Goal: Information Seeking & Learning: Find specific fact

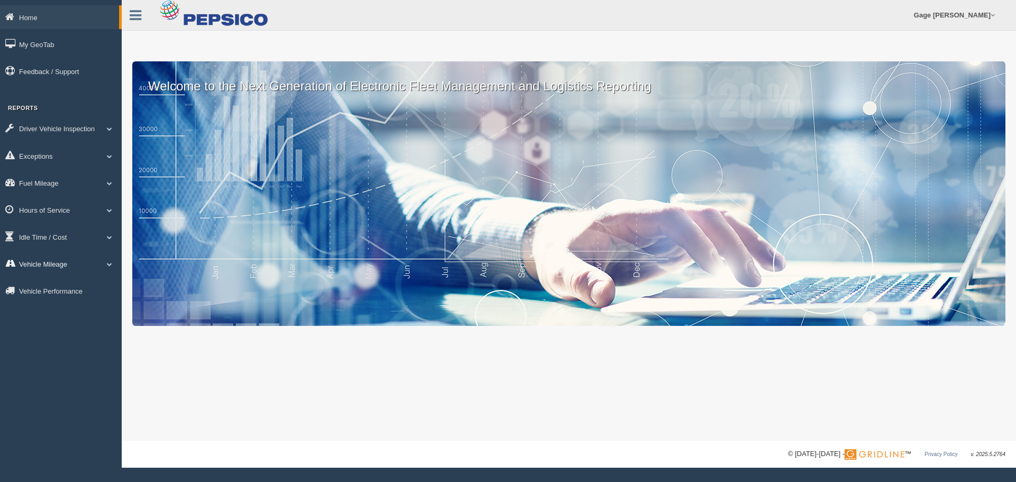
click at [57, 266] on link "Vehicle Mileage" at bounding box center [61, 264] width 122 height 24
click at [58, 261] on link "Vehicle Mileage" at bounding box center [59, 264] width 119 height 24
click at [60, 265] on link "Vehicle Mileage" at bounding box center [61, 264] width 122 height 24
click at [60, 282] on link "Vehicle Mileage" at bounding box center [69, 288] width 100 height 19
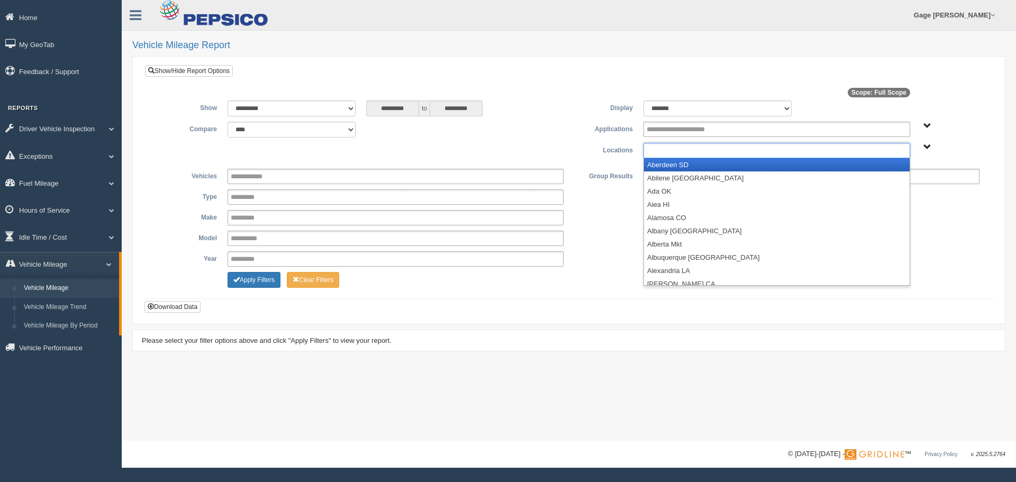
click at [658, 150] on input "text" at bounding box center [683, 150] width 73 height 13
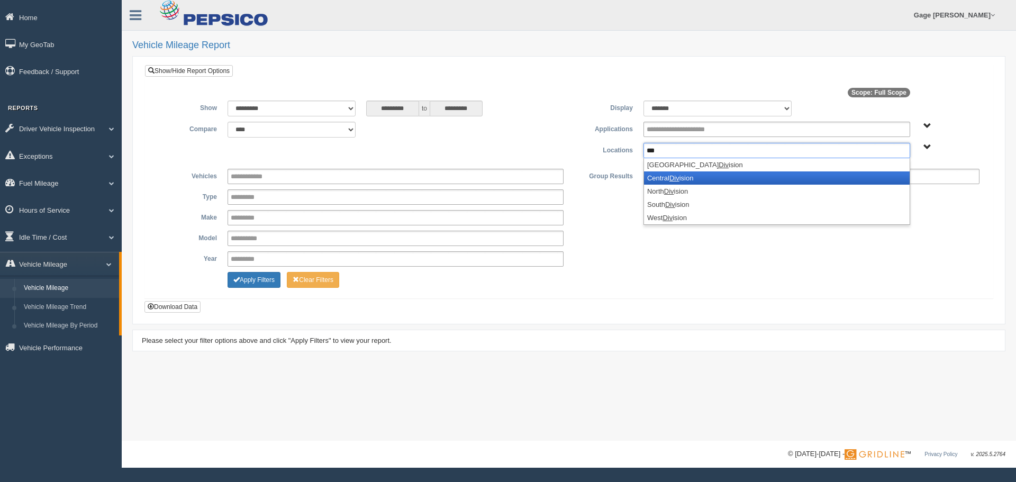
type input "***"
click at [661, 176] on li "Central Div ision" at bounding box center [777, 177] width 266 height 13
type input "***"
click at [661, 177] on li "North Div ision" at bounding box center [777, 177] width 266 height 13
type input "***"
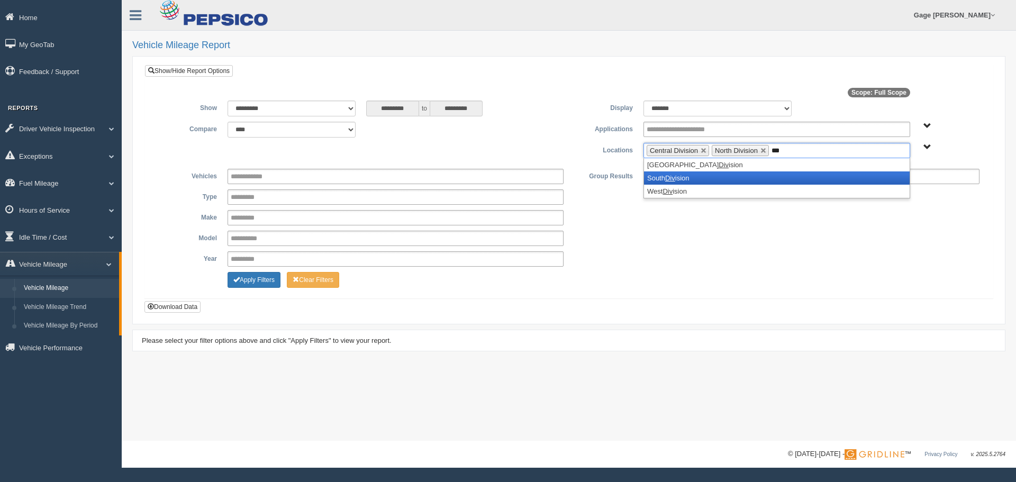
click at [661, 177] on li "South Div ision" at bounding box center [777, 177] width 266 height 13
type input "***"
click at [661, 177] on li "West Div ision" at bounding box center [777, 177] width 266 height 13
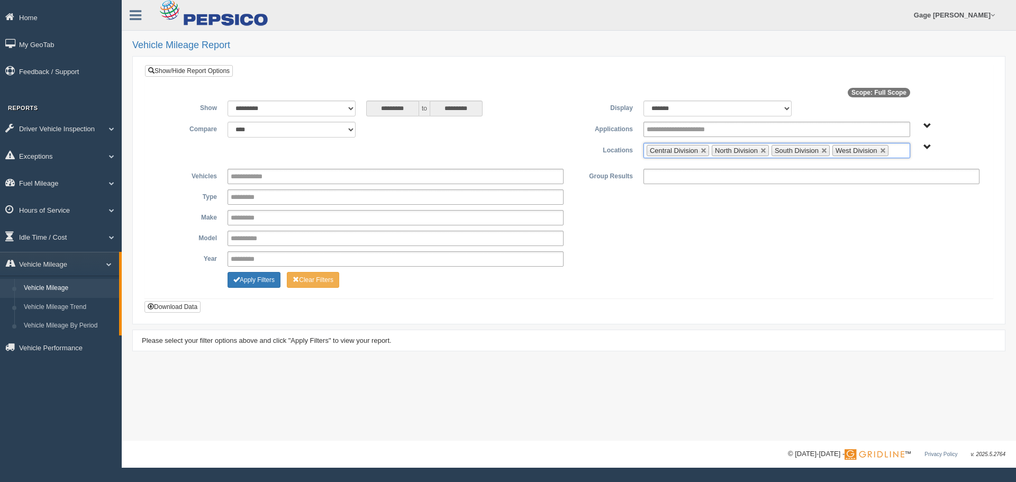
click at [661, 177] on input "text" at bounding box center [693, 176] width 93 height 13
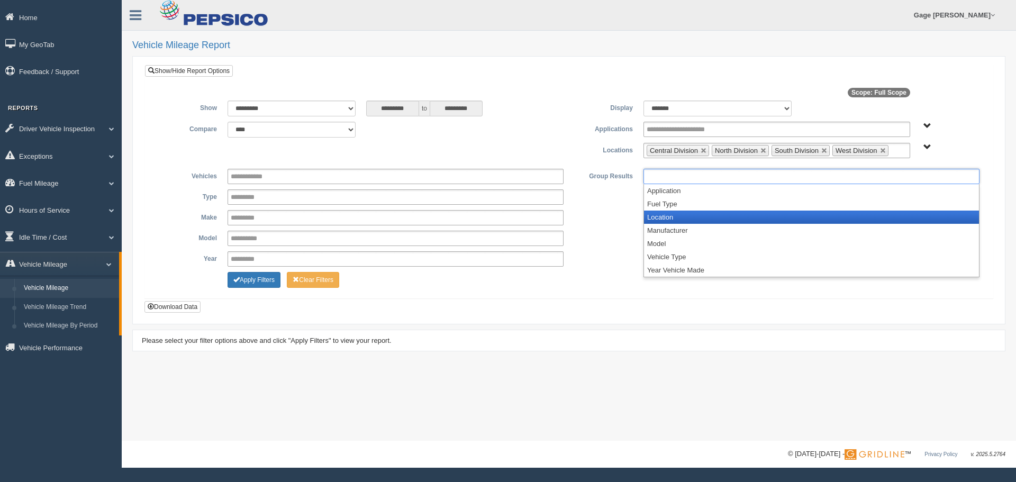
click at [665, 220] on li "Location" at bounding box center [811, 217] width 335 height 13
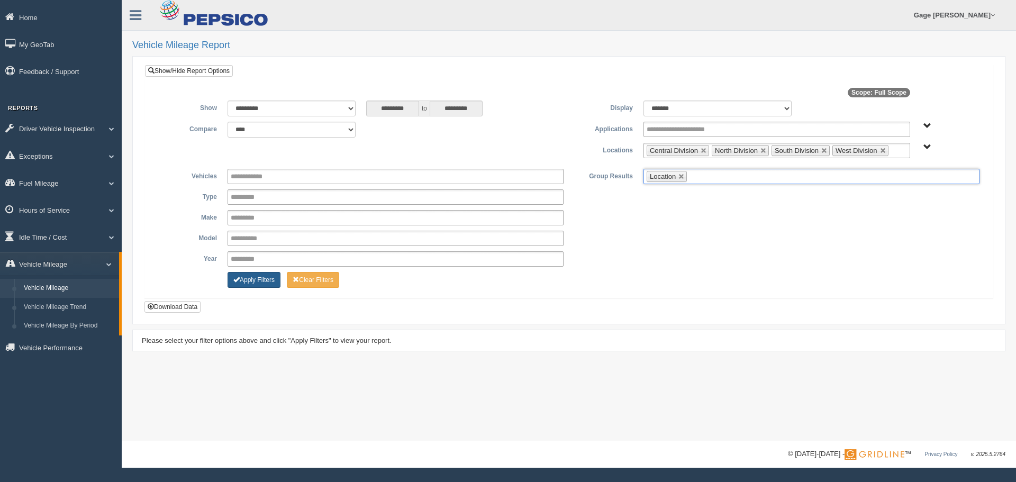
click at [250, 275] on button "Apply Filters" at bounding box center [254, 280] width 53 height 16
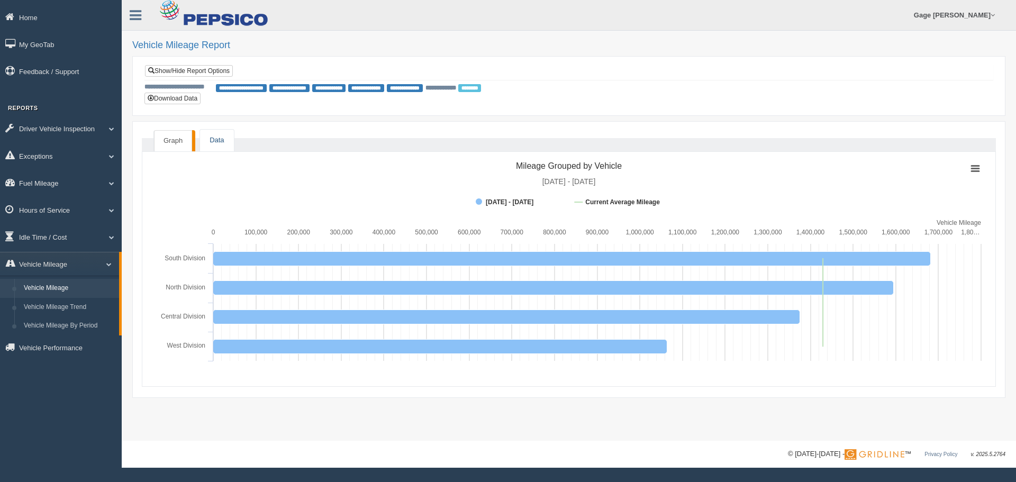
click at [221, 139] on link "Data" at bounding box center [216, 141] width 33 height 22
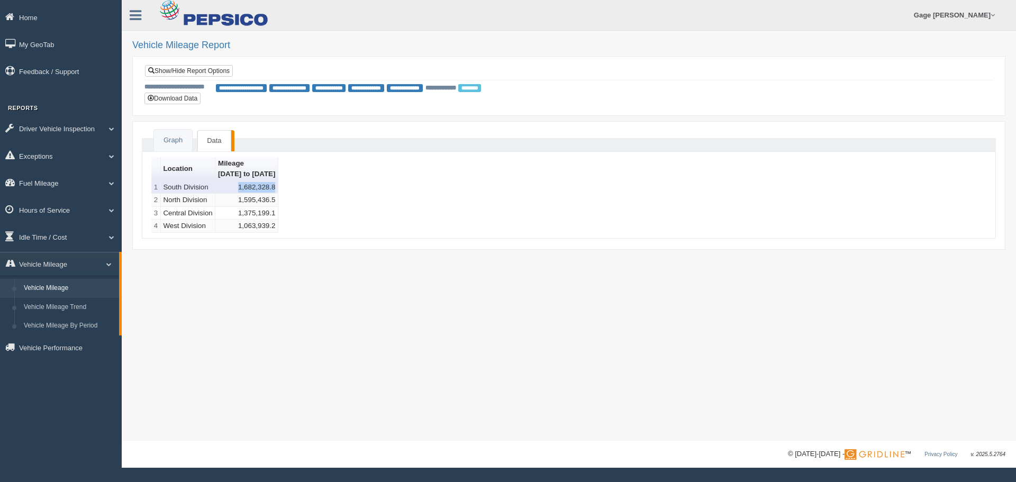
drag, startPoint x: 263, startPoint y: 189, endPoint x: 300, endPoint y: 189, distance: 37.1
click at [278, 189] on td "1,682,328.8" at bounding box center [246, 187] width 63 height 13
copy td "1,682,328.8"
drag, startPoint x: 255, startPoint y: 203, endPoint x: 300, endPoint y: 202, distance: 45.0
click at [278, 202] on td "1,595,436.5" at bounding box center [246, 200] width 63 height 13
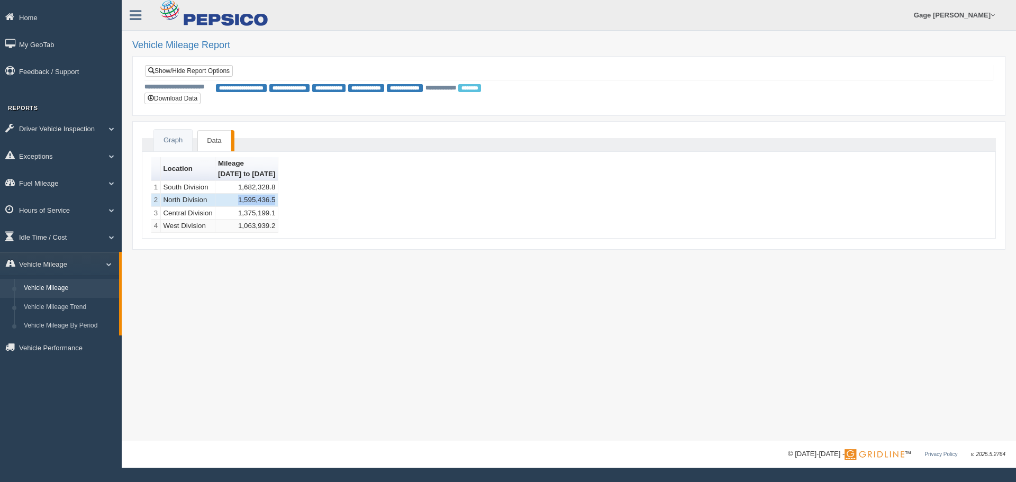
copy td "1,595,436.5"
drag, startPoint x: 262, startPoint y: 210, endPoint x: 320, endPoint y: 213, distance: 57.8
click at [320, 213] on div "Location Mileage 09/21/2025 to 09/27/2025 1 South Division 1,682,328.8 2 North …" at bounding box center [568, 195] width 835 height 76
drag, startPoint x: 260, startPoint y: 211, endPoint x: 300, endPoint y: 212, distance: 40.2
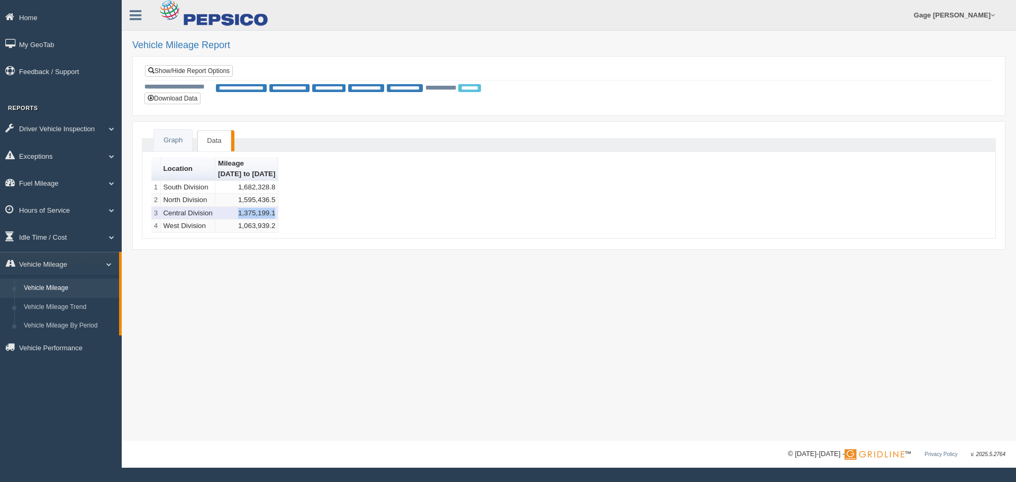
click at [278, 212] on td "1,375,199.1" at bounding box center [246, 213] width 63 height 13
copy td "1,375,199.1"
click at [256, 231] on td "1,063,939.2" at bounding box center [246, 226] width 63 height 13
drag, startPoint x: 263, startPoint y: 229, endPoint x: 299, endPoint y: 230, distance: 35.5
click at [278, 230] on td "1,063,939.2" at bounding box center [246, 226] width 63 height 13
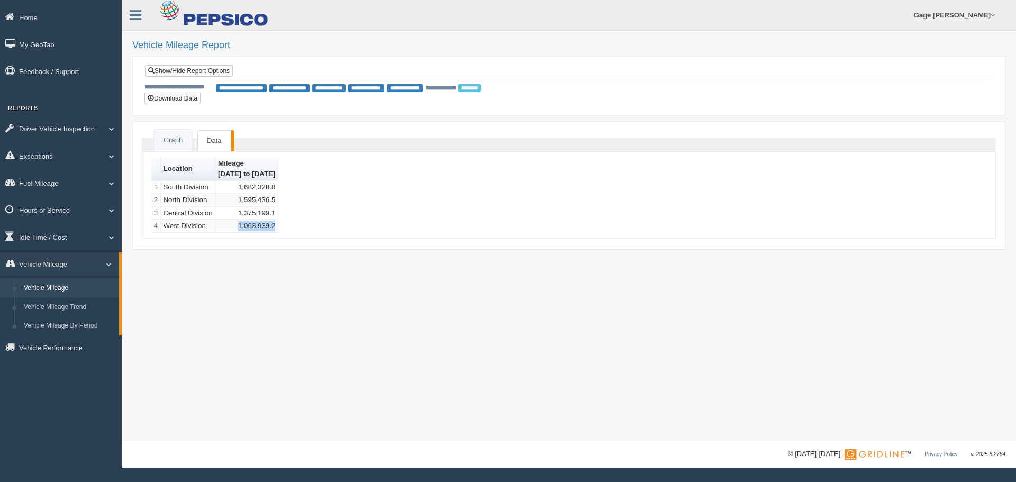
copy td "1,063,939.2"
